Goal: Transaction & Acquisition: Purchase product/service

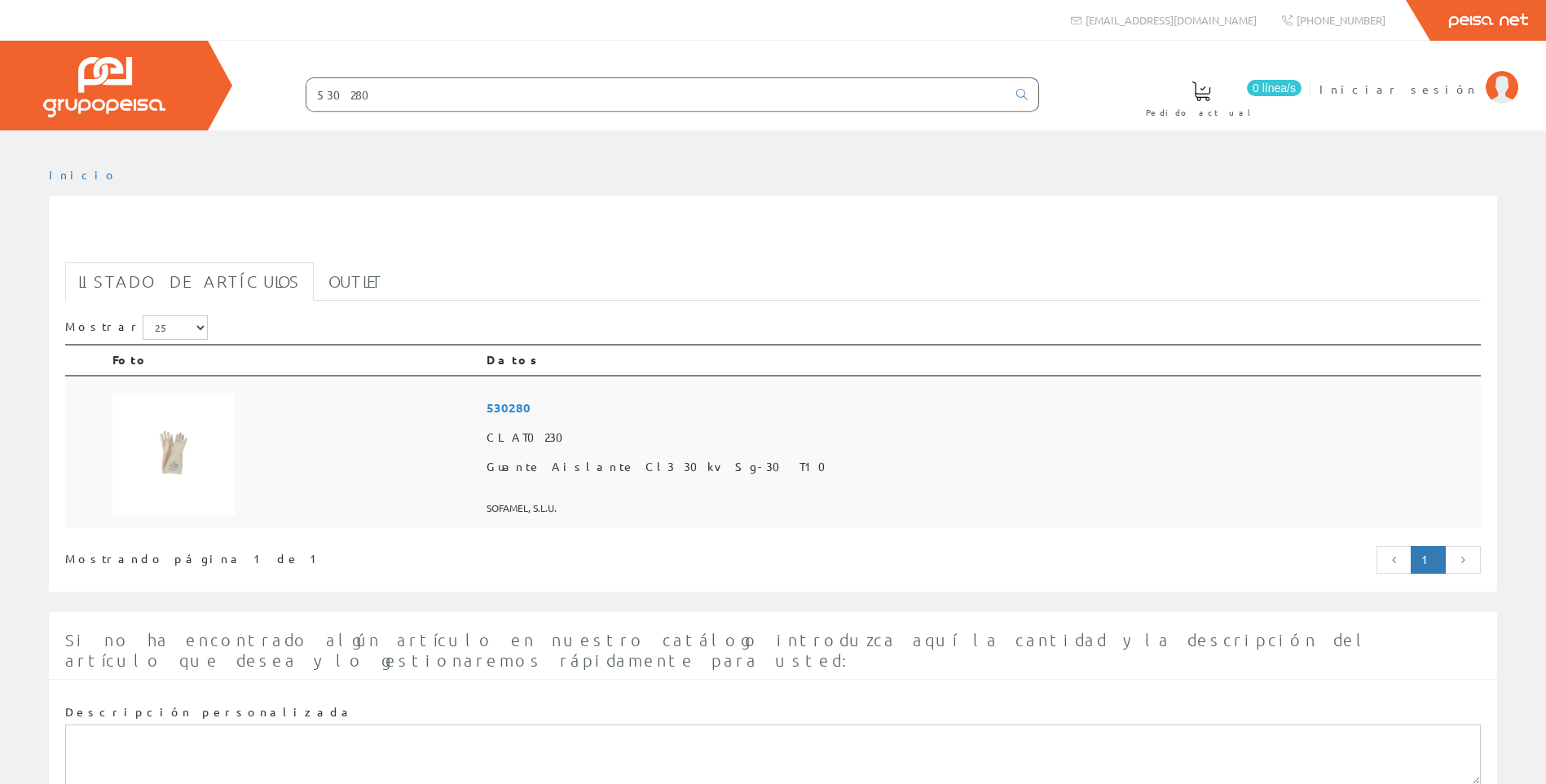
click at [707, 410] on span "530280" at bounding box center [980, 407] width 988 height 30
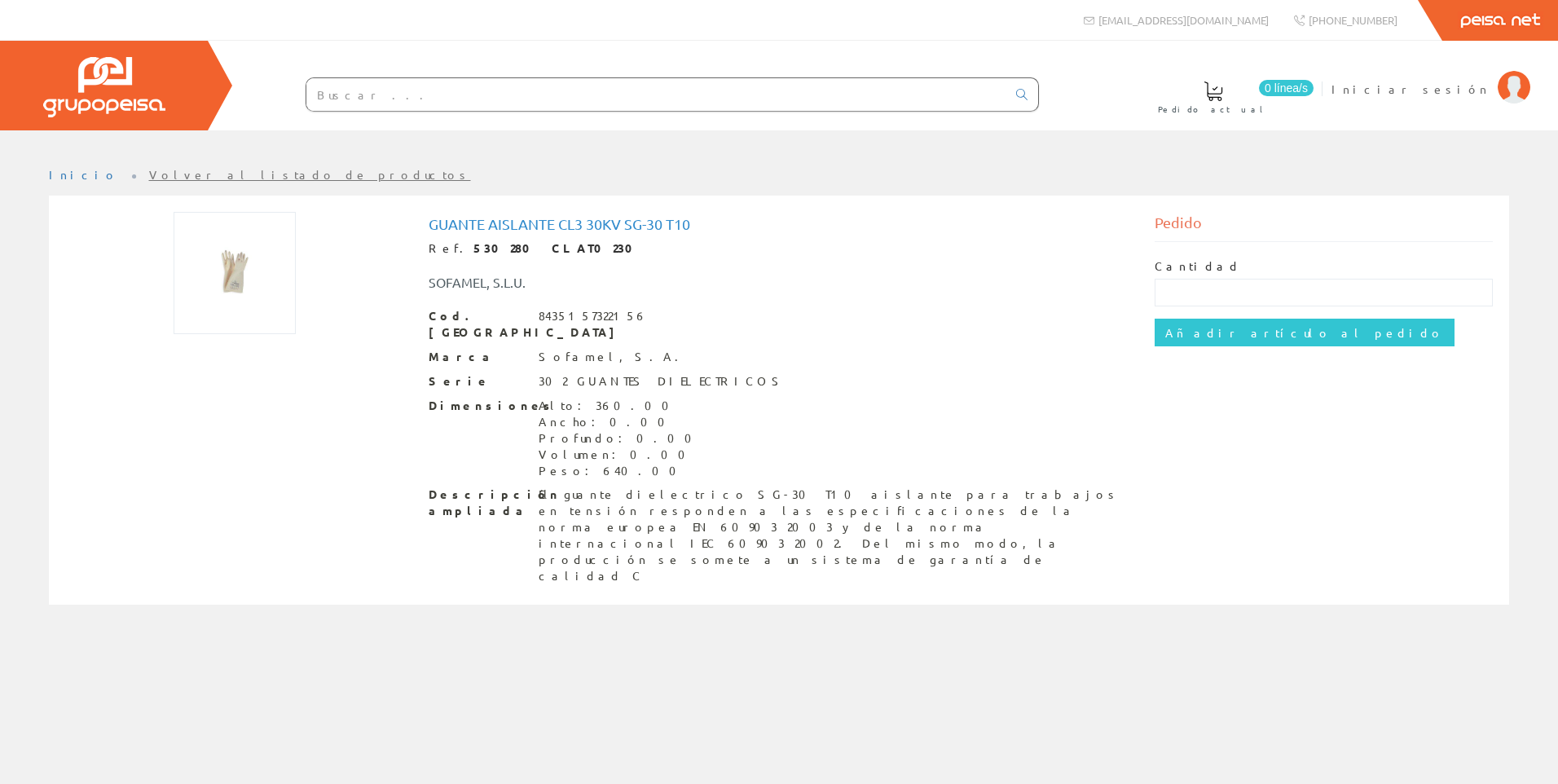
click at [655, 225] on h1 "Guante Aislante Cl3 30kv Sg-30 T10" at bounding box center [779, 223] width 701 height 16
click at [1508, 87] on img at bounding box center [1515, 87] width 32 height 32
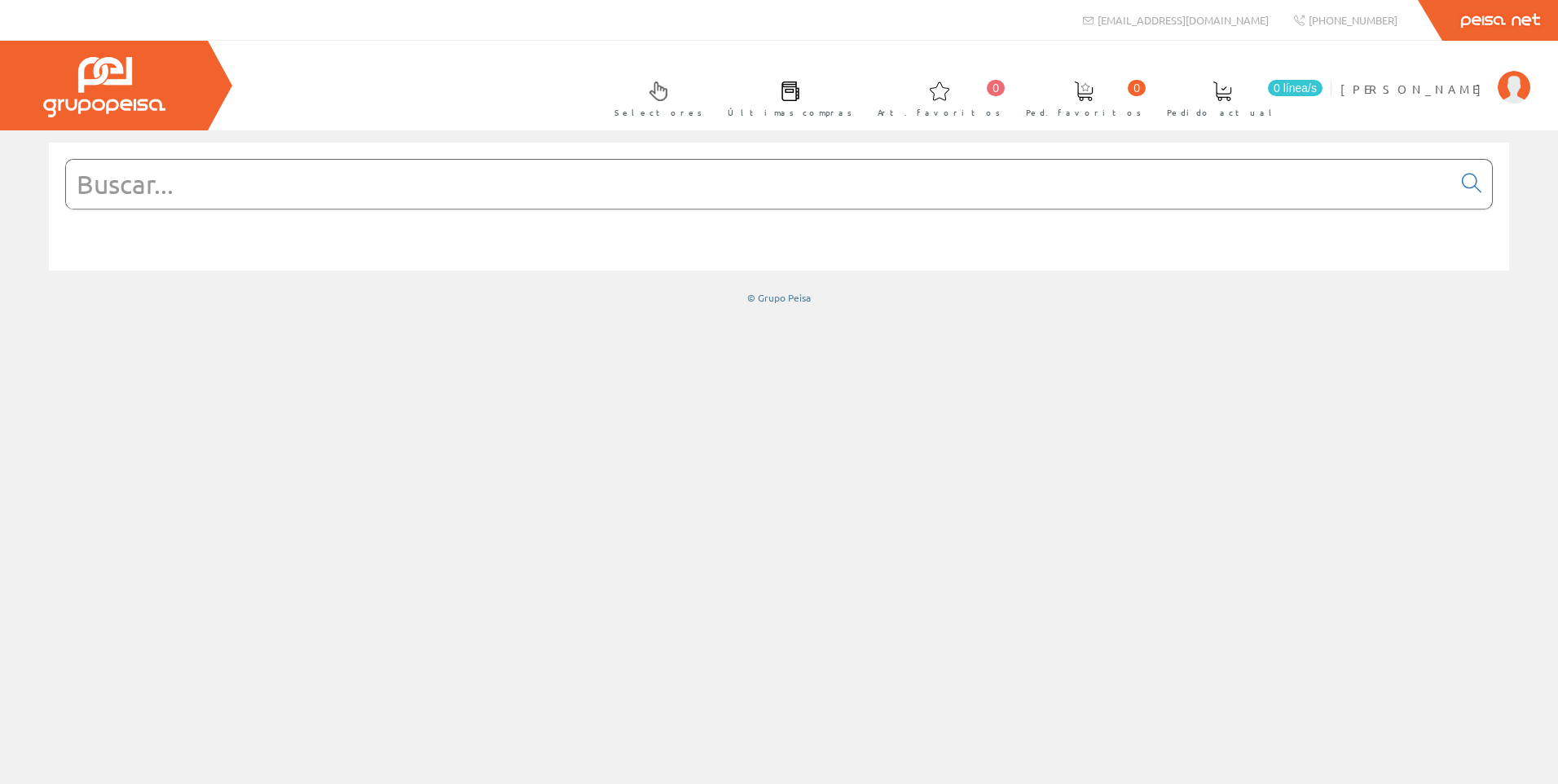
click at [208, 192] on input "text" at bounding box center [759, 183] width 1387 height 49
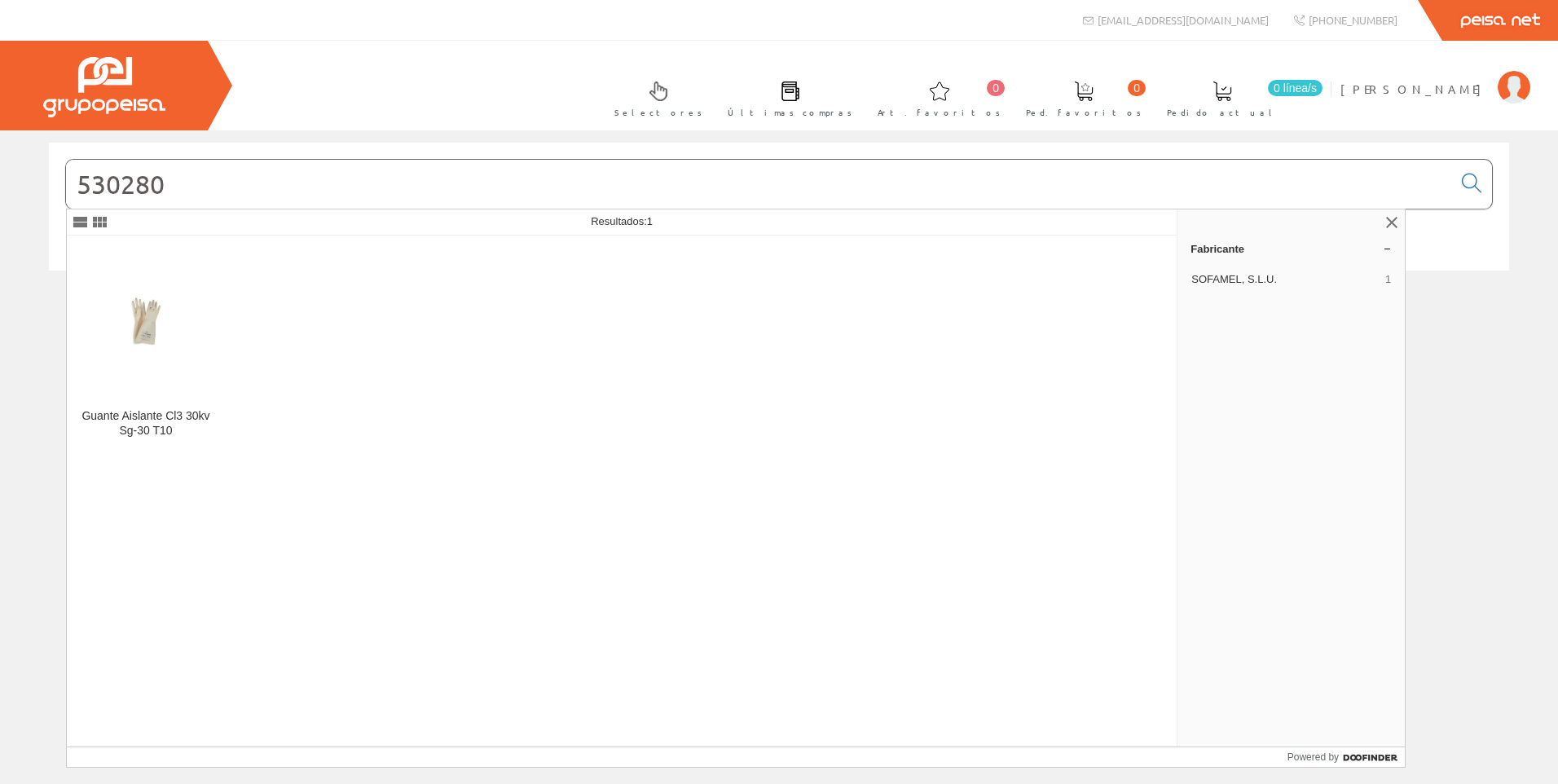
type input "530280"
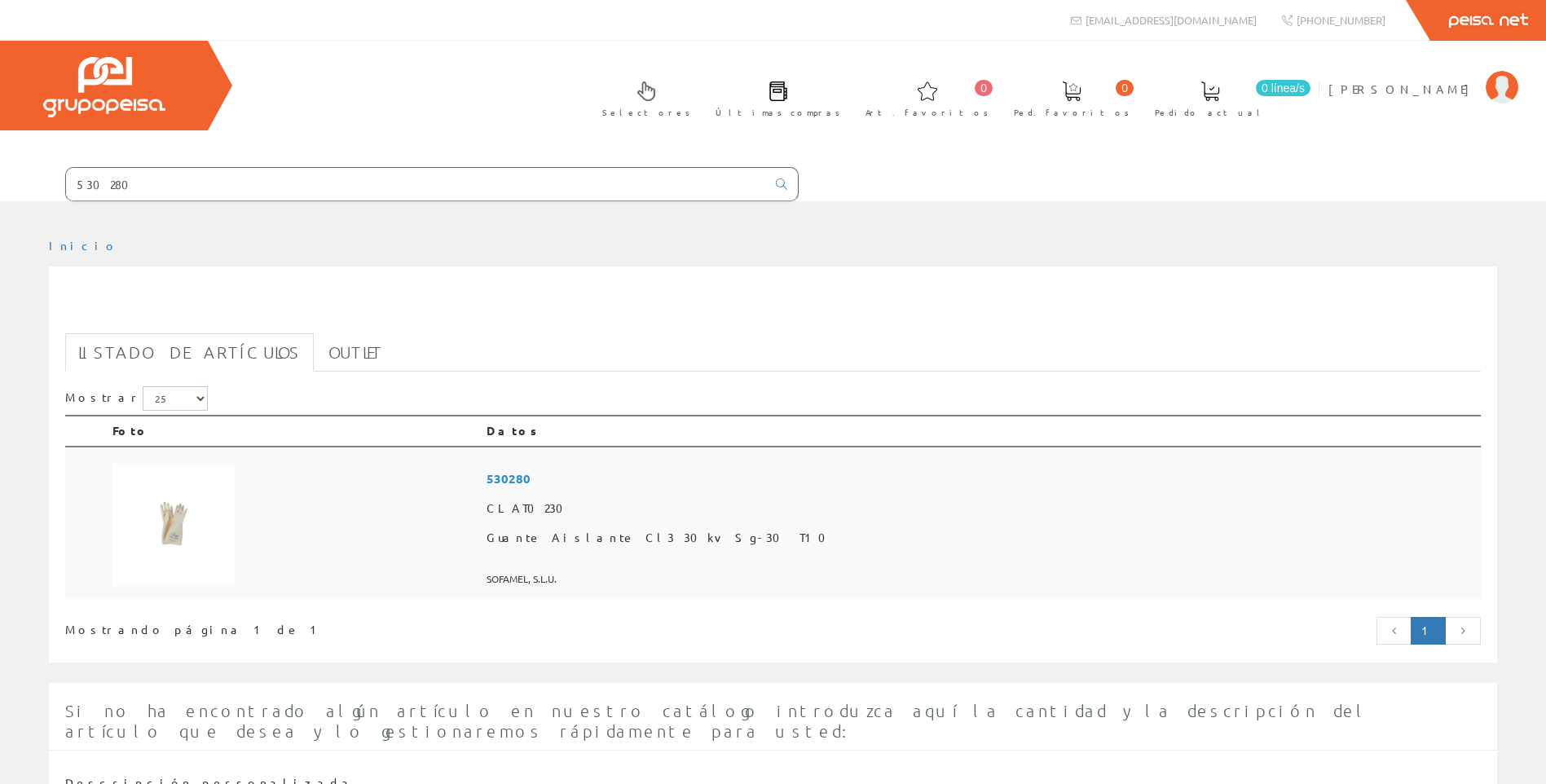
click at [713, 475] on span "530280" at bounding box center [980, 478] width 988 height 30
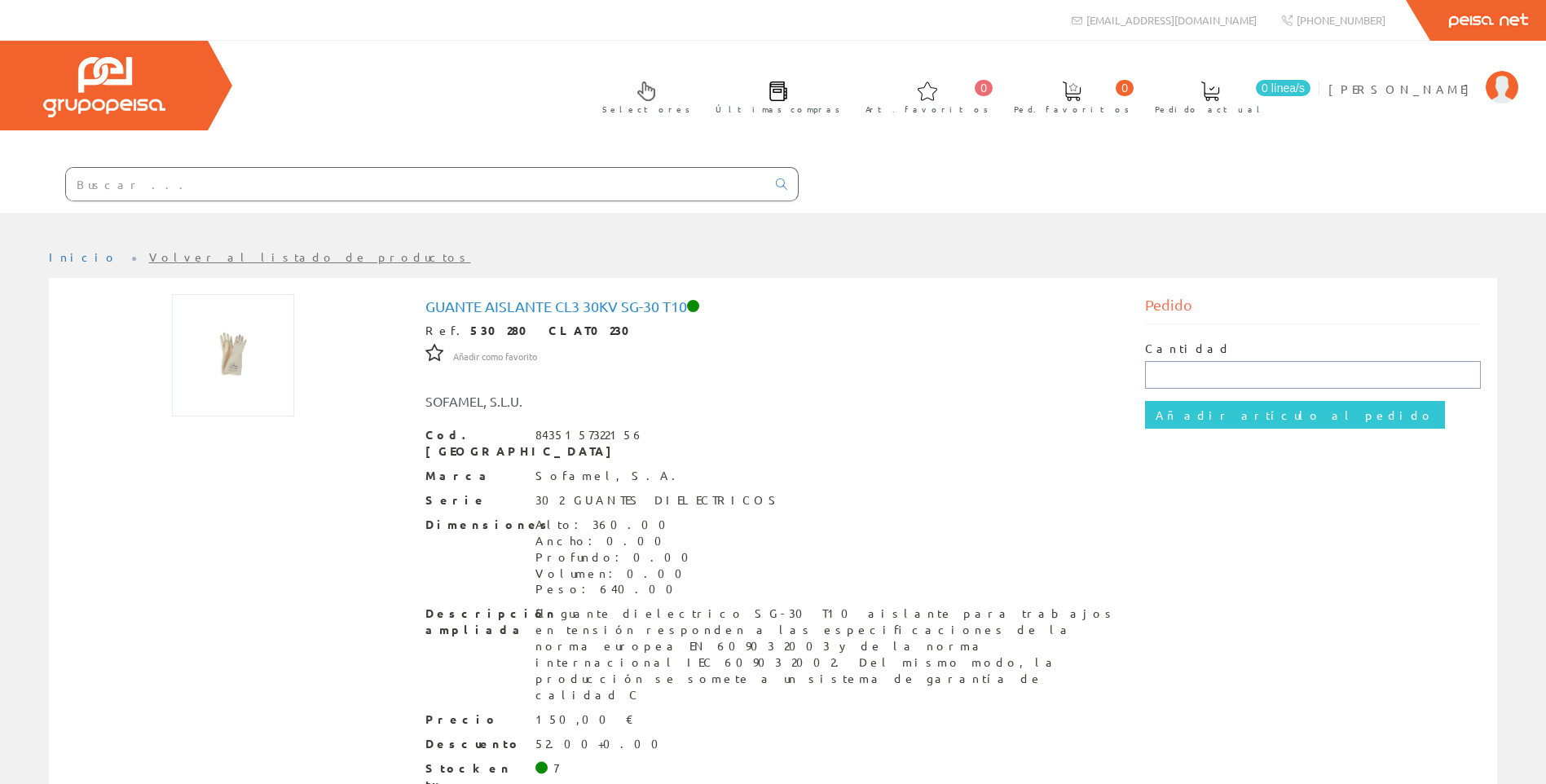
drag, startPoint x: 1181, startPoint y: 372, endPoint x: 1558, endPoint y: 457, distance: 386.5
click at [1181, 372] on input "text" at bounding box center [1313, 375] width 336 height 28
type input "7"
click at [1232, 410] on input "Añadir artículo al pedido" at bounding box center [1295, 415] width 300 height 28
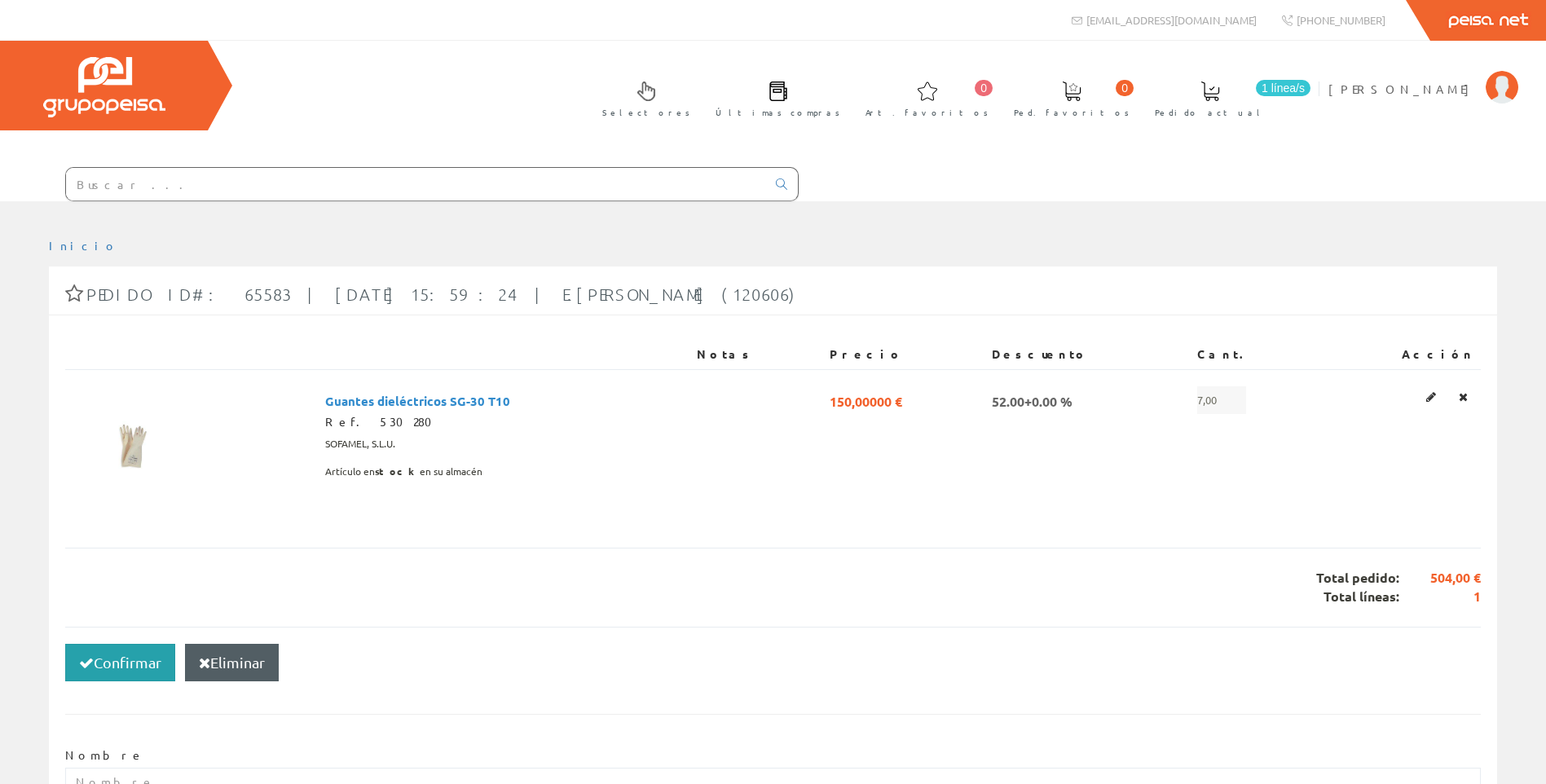
click at [123, 658] on button "Confirmar" at bounding box center [120, 662] width 110 height 37
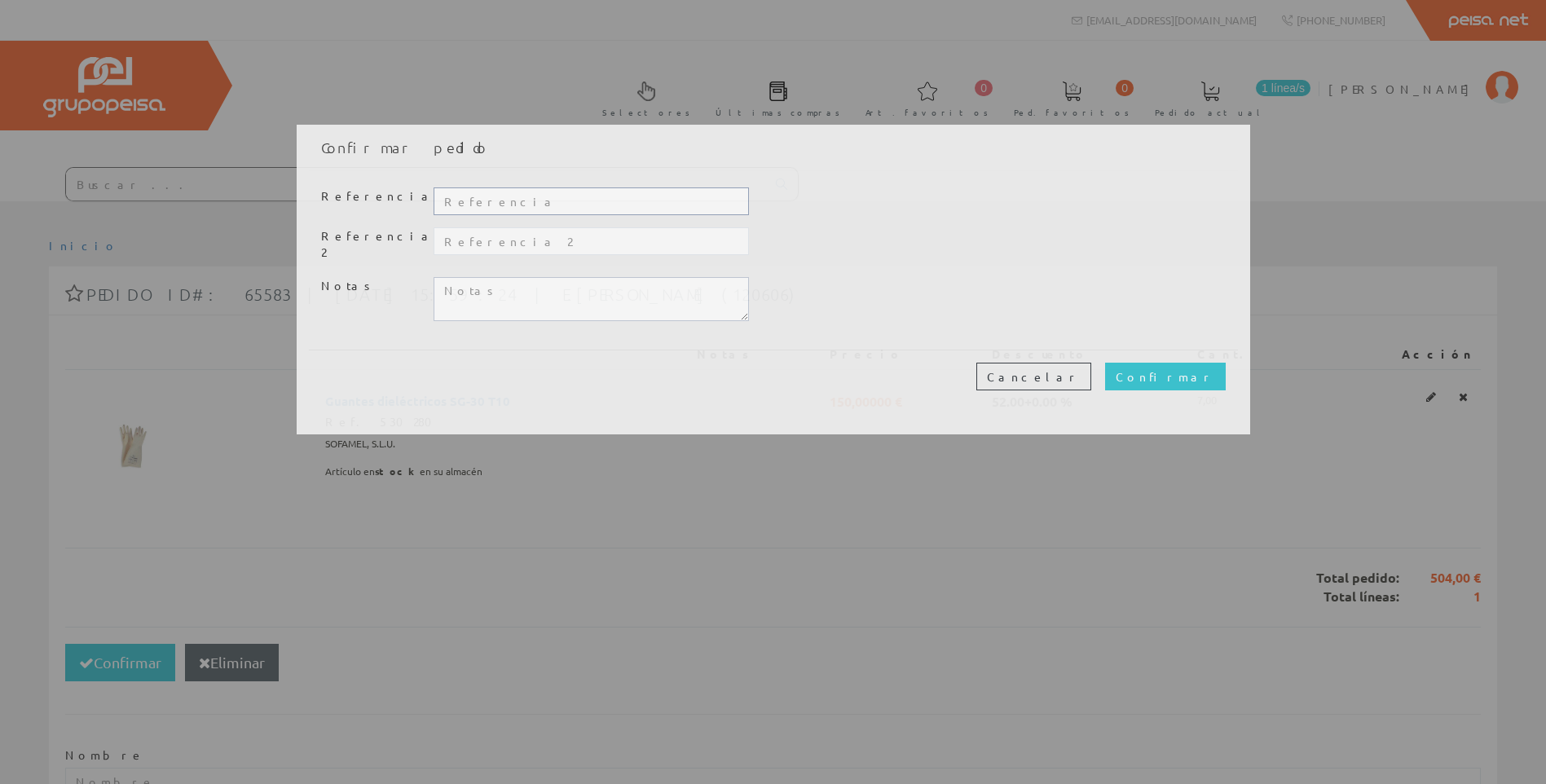
click at [517, 209] on input "text" at bounding box center [591, 201] width 314 height 28
type input "1320MH BJ"
click at [1179, 363] on input "Confirmar" at bounding box center [1166, 377] width 121 height 28
